Goal: Task Accomplishment & Management: Manage account settings

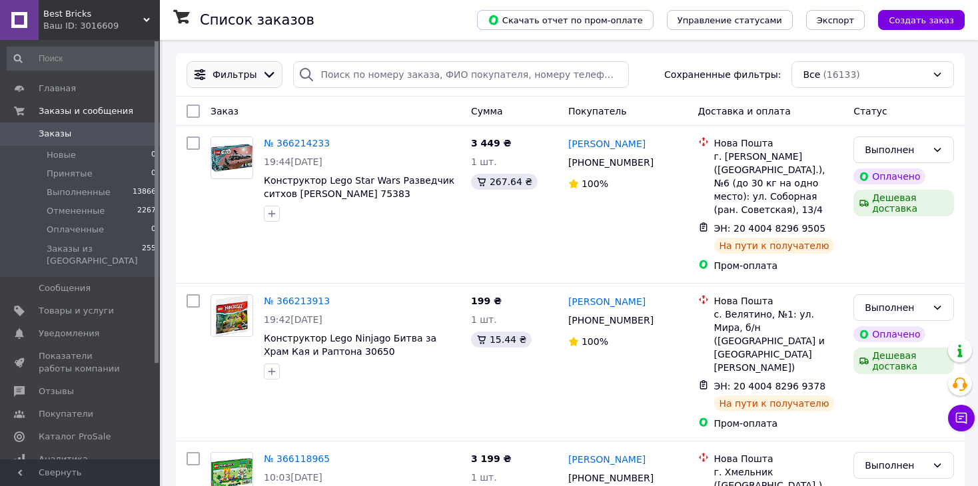
click at [265, 79] on icon at bounding box center [269, 74] width 15 height 15
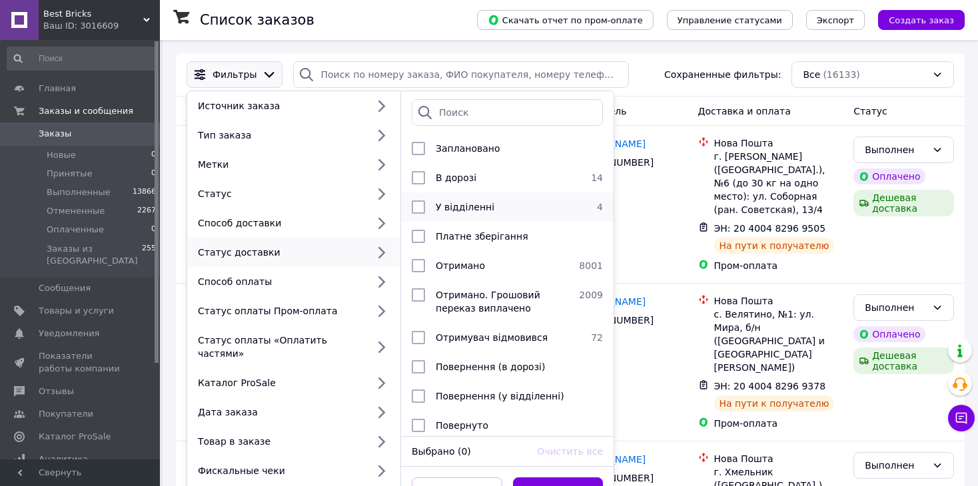
click at [483, 203] on span "У відділенні" at bounding box center [465, 207] width 59 height 11
checkbox input "true"
click at [540, 478] on button "Применить" at bounding box center [558, 491] width 91 height 27
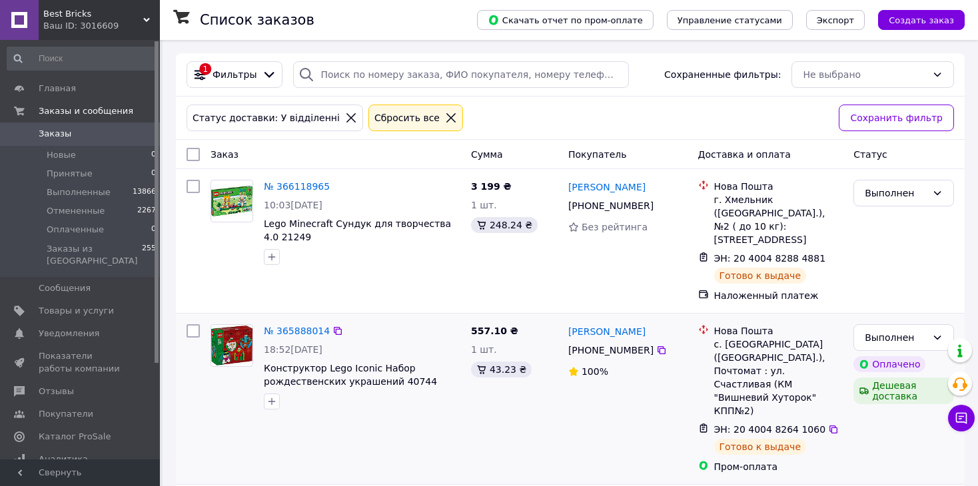
scroll to position [200, 0]
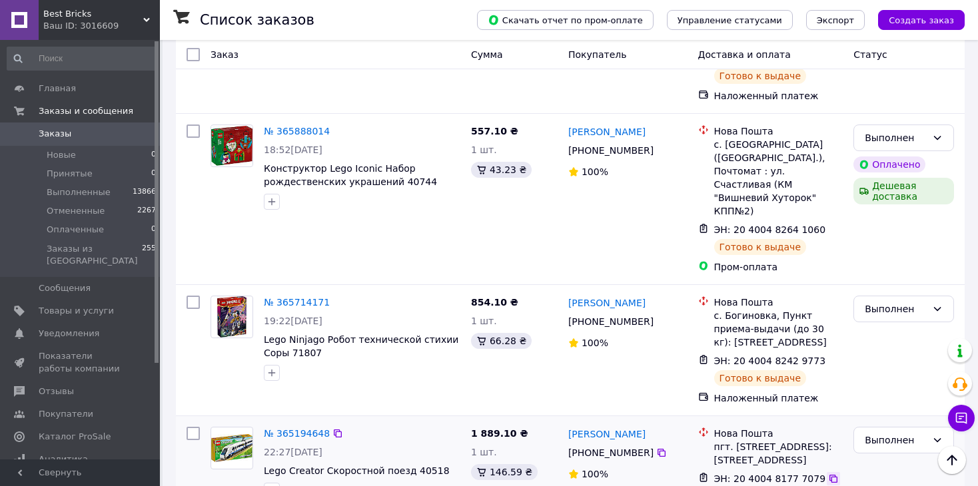
click at [828, 474] on icon at bounding box center [833, 479] width 11 height 11
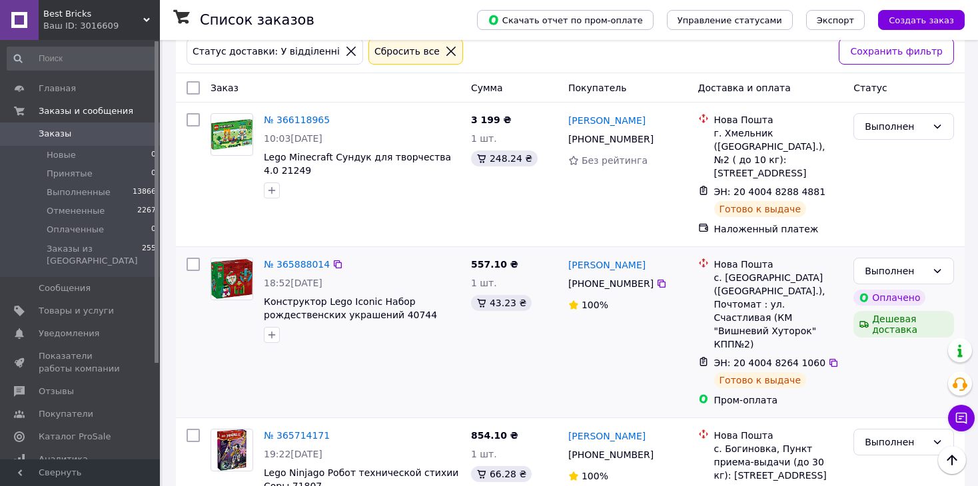
scroll to position [0, 0]
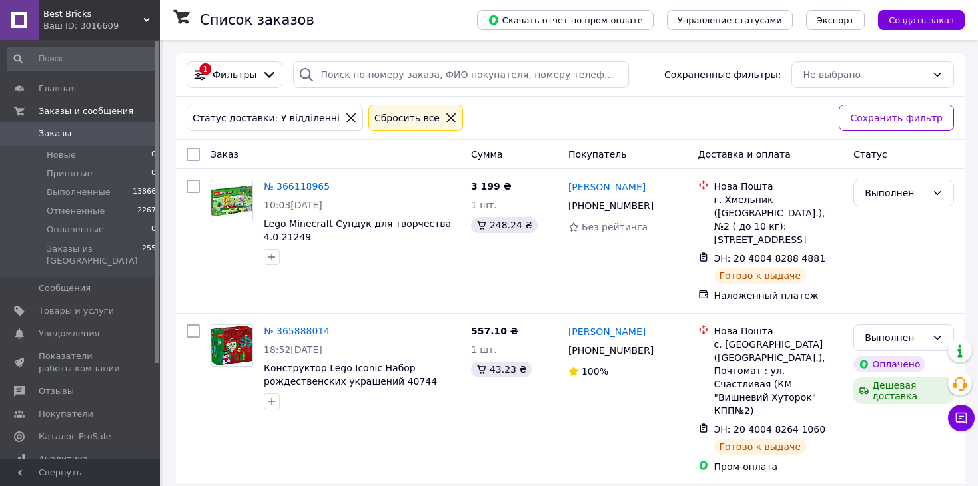
click at [442, 117] on div at bounding box center [450, 118] width 17 height 12
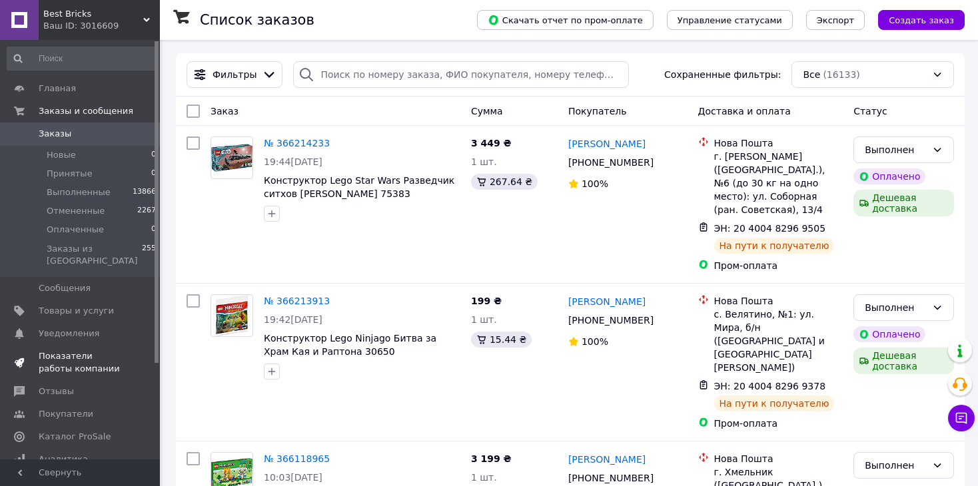
click at [93, 350] on span "Показатели работы компании" at bounding box center [81, 362] width 85 height 24
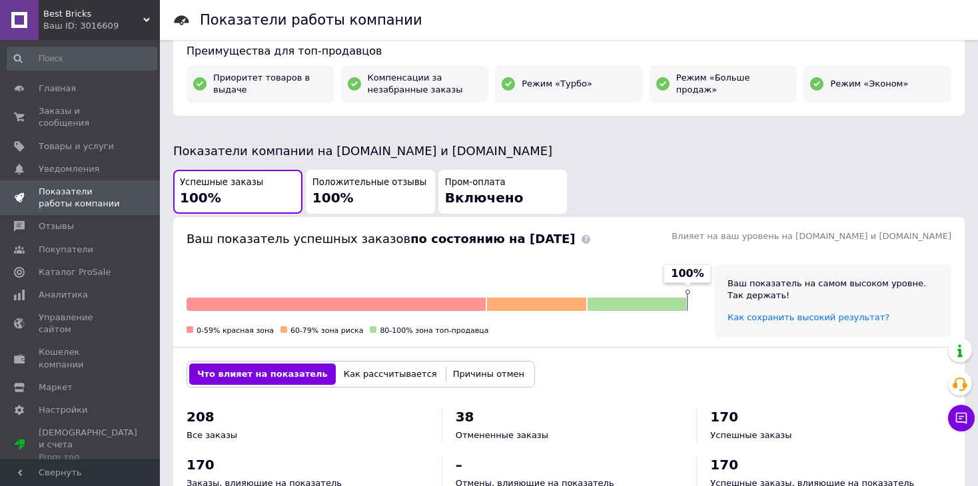
scroll to position [160, 0]
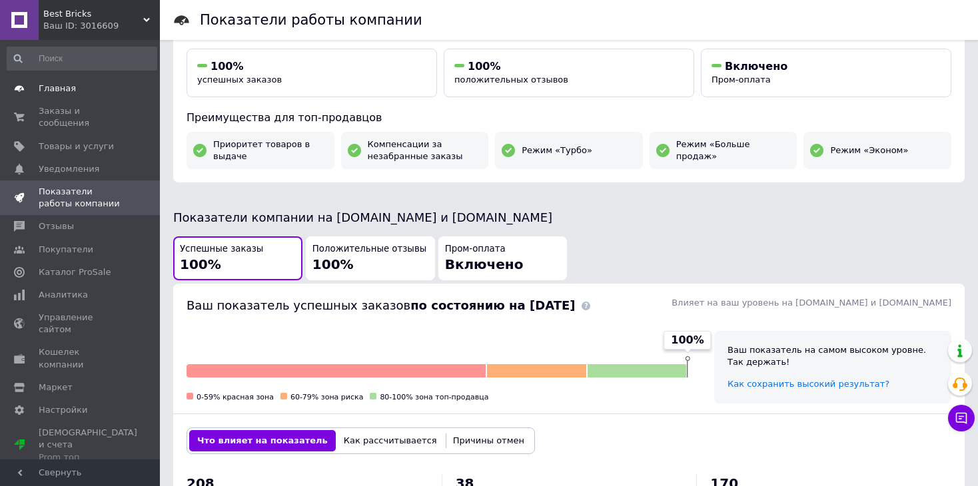
click at [60, 92] on span "Главная" at bounding box center [57, 89] width 37 height 12
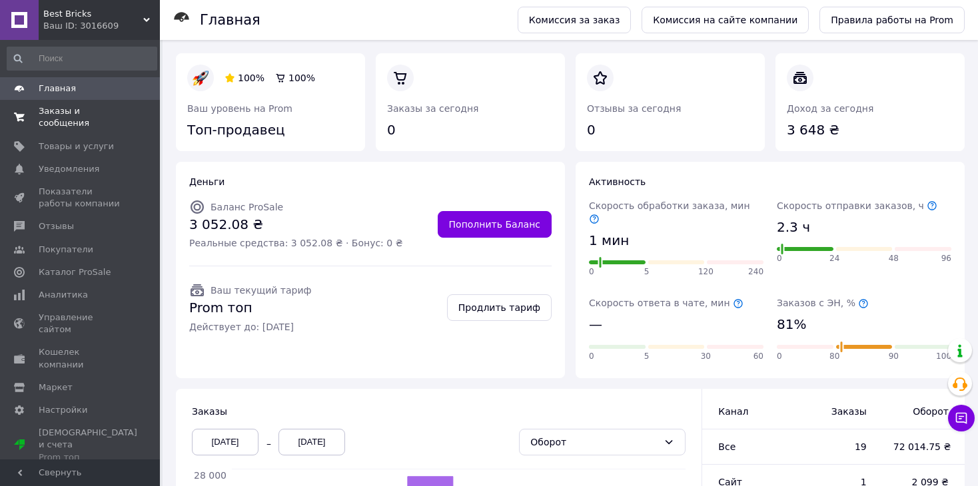
click at [59, 113] on span "Заказы и сообщения" at bounding box center [81, 117] width 85 height 24
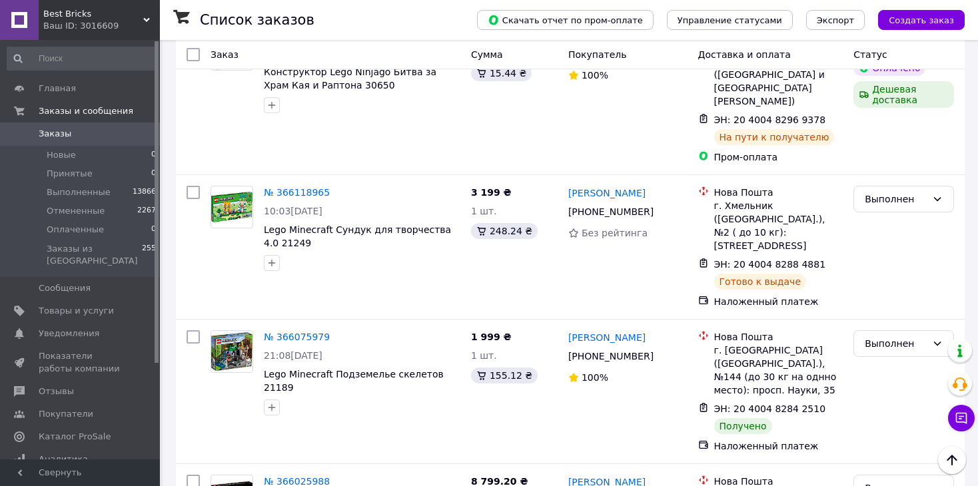
scroll to position [400, 0]
